Goal: Transaction & Acquisition: Purchase product/service

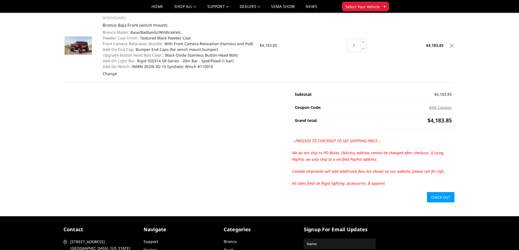
scroll to position [82, 0]
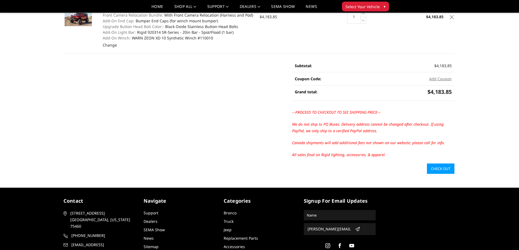
click at [445, 169] on link "Check out" at bounding box center [441, 169] width 28 height 10
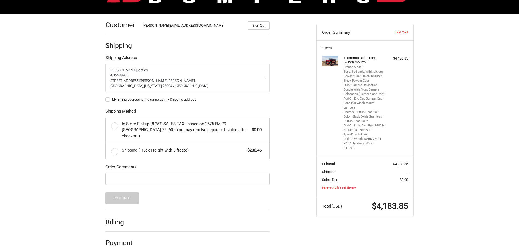
scroll to position [69, 0]
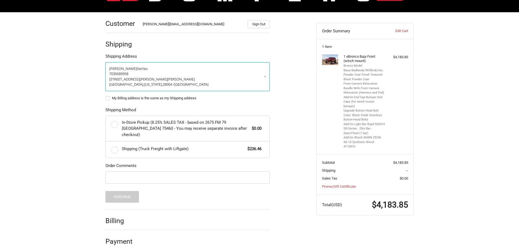
click at [265, 76] on link "Clark Settles 7035689958 1070 Moore Hill Road Hayesville, North Carolina, 28904…" at bounding box center [187, 76] width 164 height 29
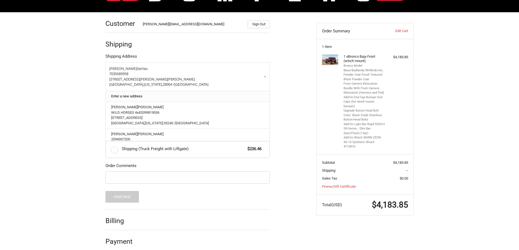
click at [131, 96] on link "Enter a new address" at bounding box center [187, 96] width 159 height 11
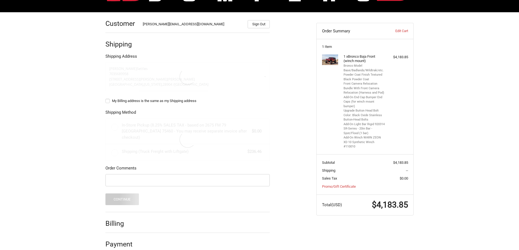
select select "US"
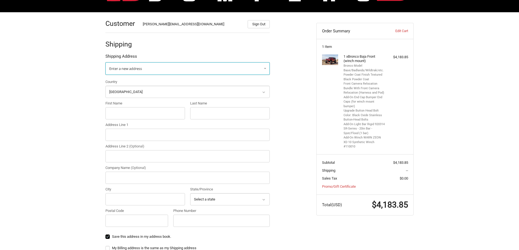
click at [142, 69] on span "Enter a new address" at bounding box center [125, 68] width 33 height 5
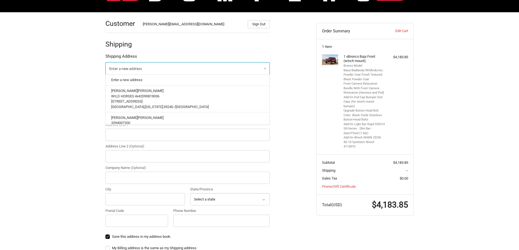
click at [139, 69] on span "Enter a new address" at bounding box center [125, 68] width 33 height 5
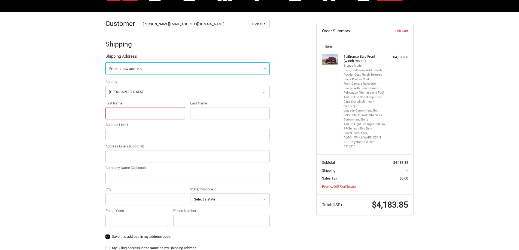
click at [126, 111] on input "First Name" at bounding box center [145, 113] width 80 height 12
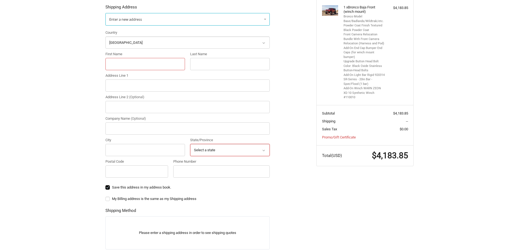
scroll to position [124, 0]
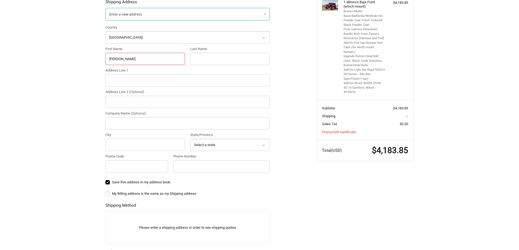
type input "Cody"
type input "Yancey"
type input "4510 Union Place"
type input "Yancey Industries"
type input "Flowery Branch"
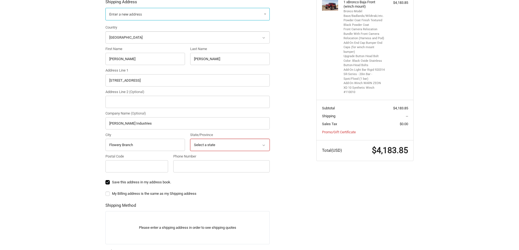
select select "GA"
type input "30542"
click at [194, 165] on input "Phone Number" at bounding box center [221, 166] width 96 height 12
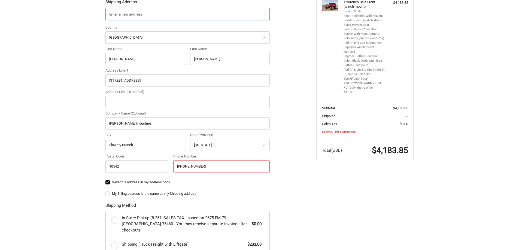
scroll to position [151, 0]
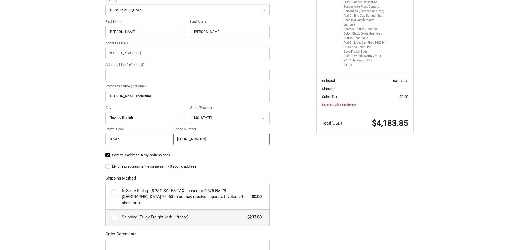
type input "678-283-2290"
click at [115, 212] on label "Shipping (Truck Freight with Liftgate) $233.08" at bounding box center [188, 218] width 164 height 16
click at [106, 210] on input "Shipping (Truck Freight with Liftgate) $233.08" at bounding box center [106, 210] width 0 height 0
radio input "true"
click at [473, 123] on div "Customer mitch@wildhorses4x4.com Sign Out Shipping Shipping Address Enter a new…" at bounding box center [259, 128] width 519 height 394
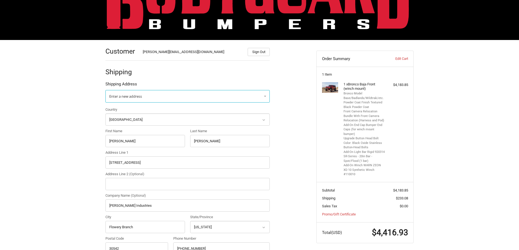
scroll to position [15, 0]
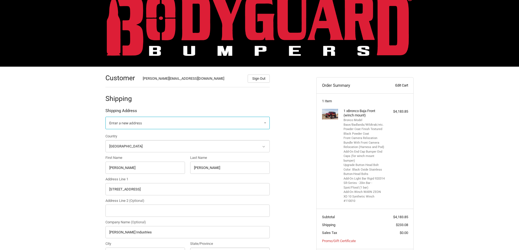
click at [398, 84] on link "Edit Cart" at bounding box center [394, 85] width 27 height 5
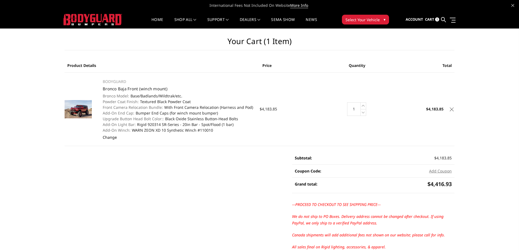
click at [109, 137] on link "Change" at bounding box center [110, 137] width 14 height 5
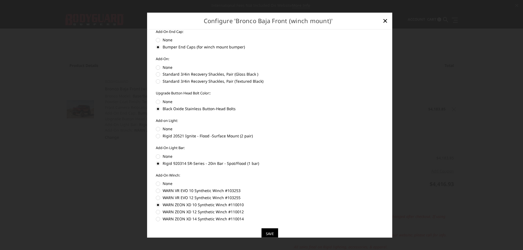
scroll to position [97, 0]
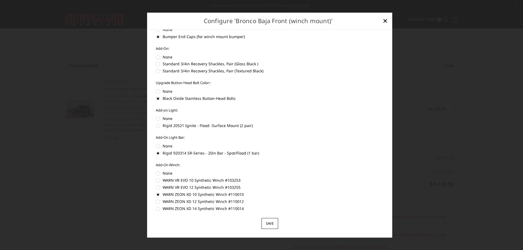
click at [270, 224] on input "Save" at bounding box center [269, 223] width 17 height 11
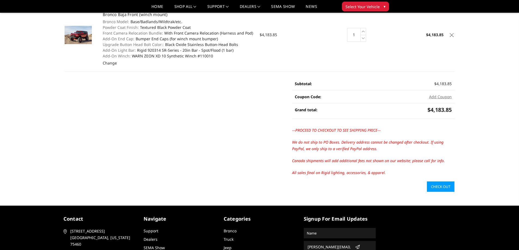
scroll to position [54, 0]
